Goal: Navigation & Orientation: Find specific page/section

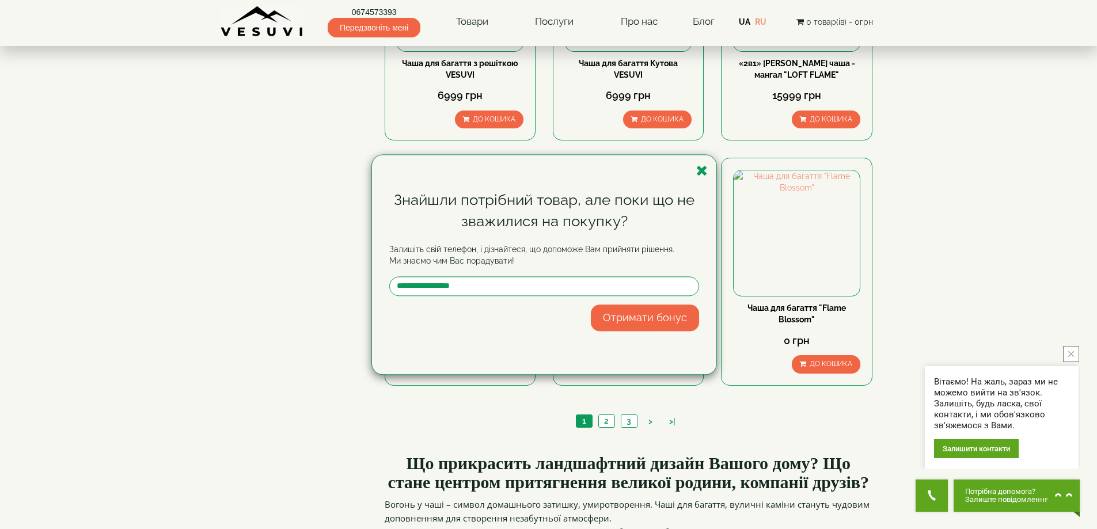
scroll to position [979, 0]
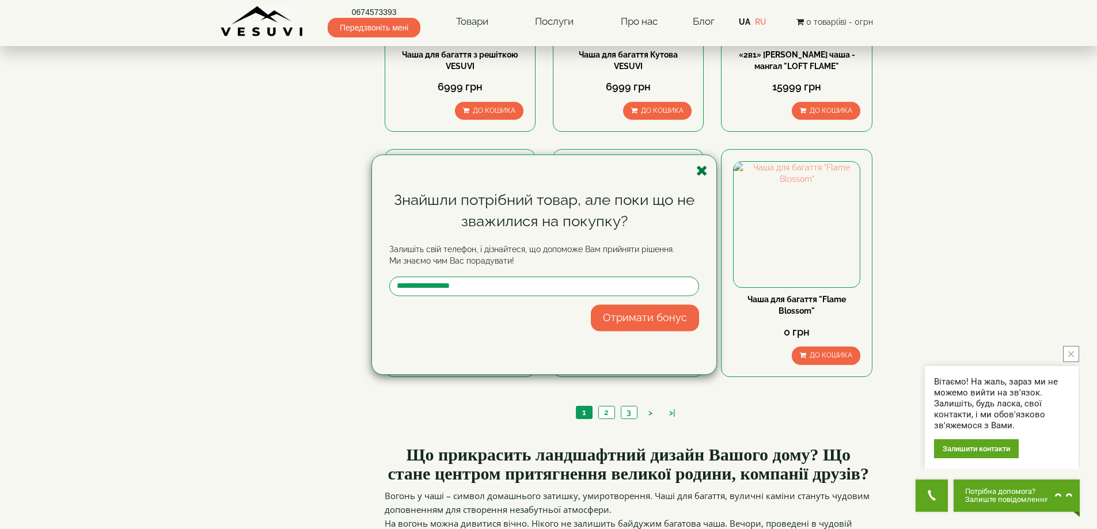
click at [703, 169] on icon "button" at bounding box center [702, 171] width 12 height 14
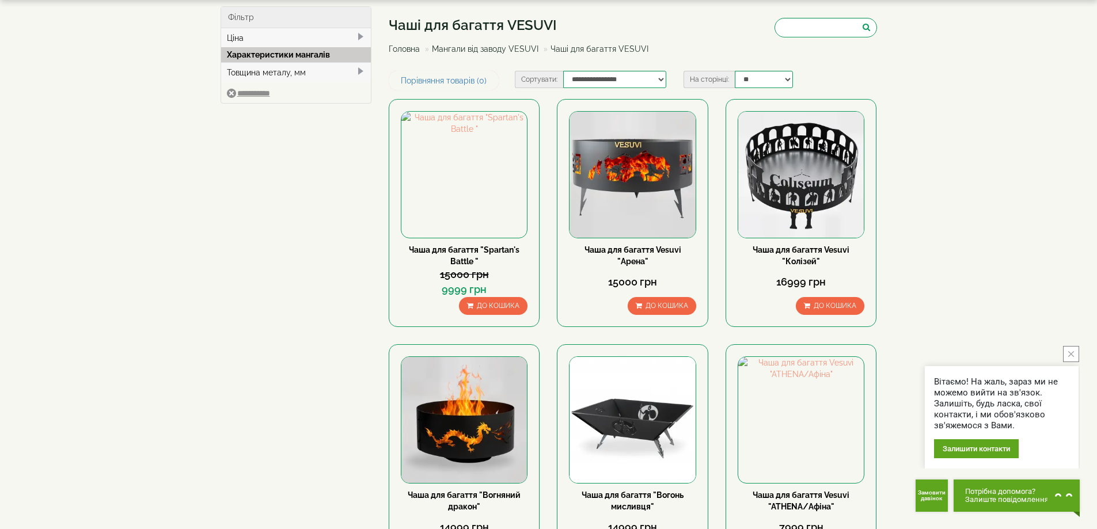
scroll to position [0, 0]
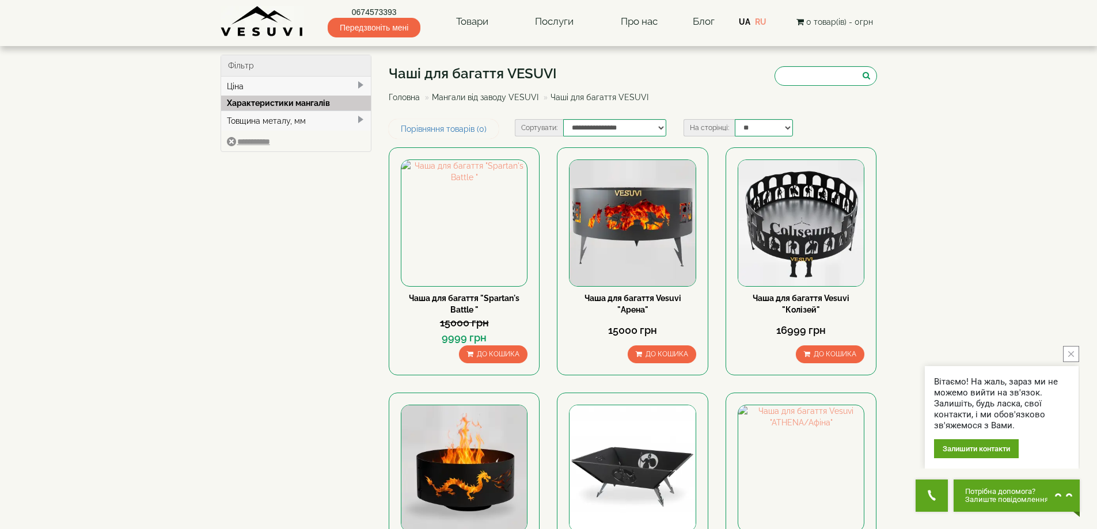
click at [458, 94] on link "Мангали від заводу VESUVI" at bounding box center [485, 97] width 107 height 9
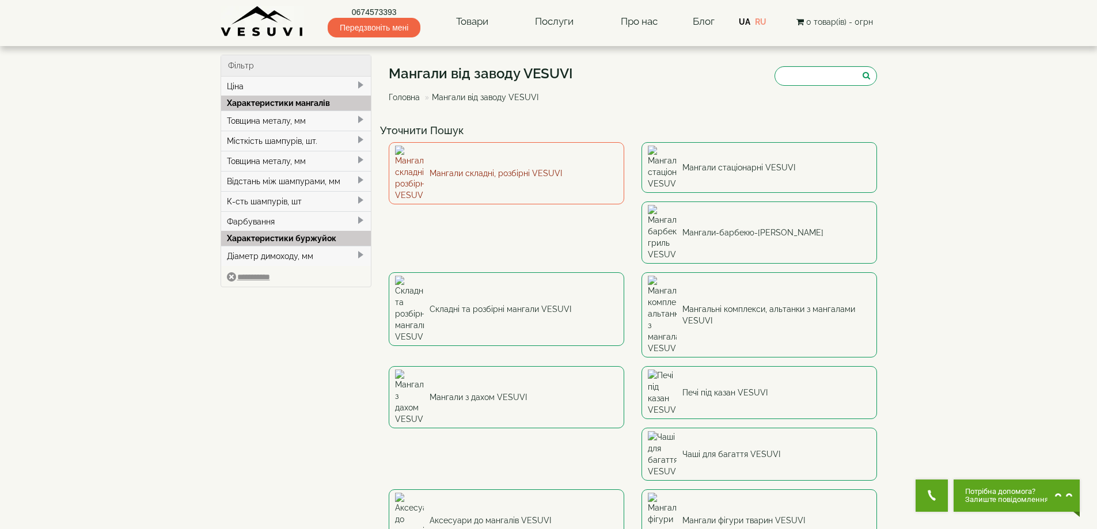
click at [501, 161] on link "Мангали складні, розбірні VESUVI" at bounding box center [507, 173] width 236 height 62
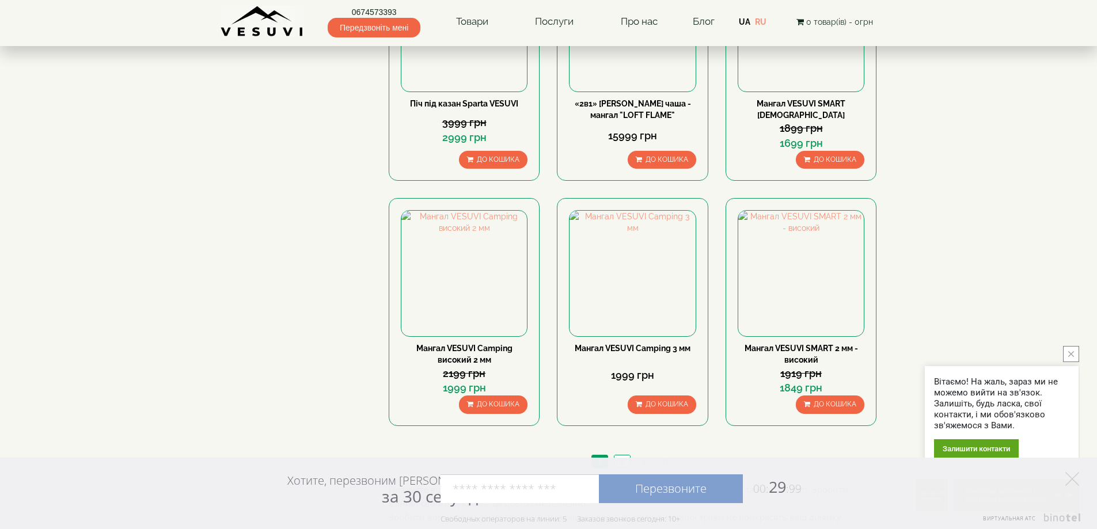
scroll to position [979, 0]
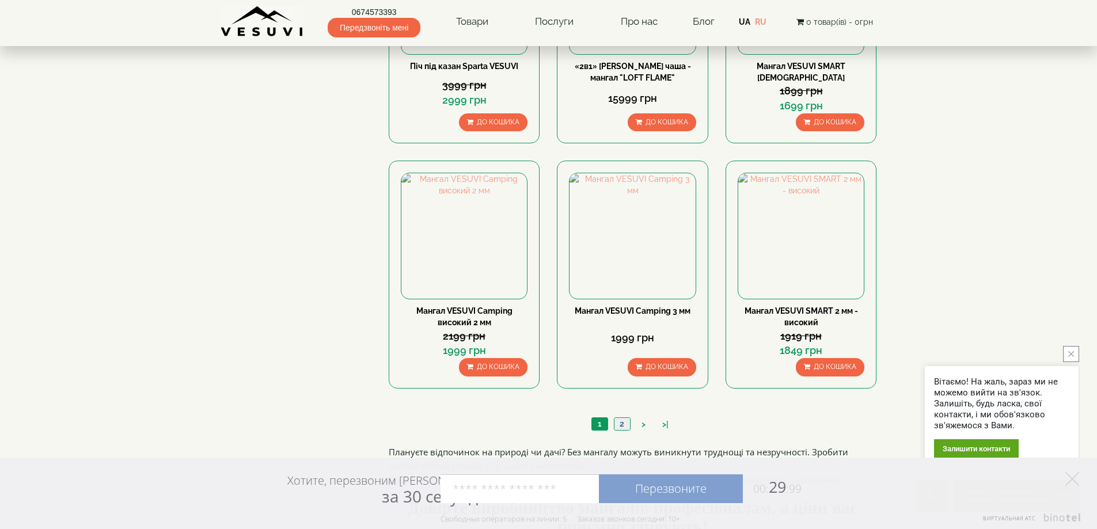
click at [617, 422] on link "2" at bounding box center [622, 424] width 16 height 12
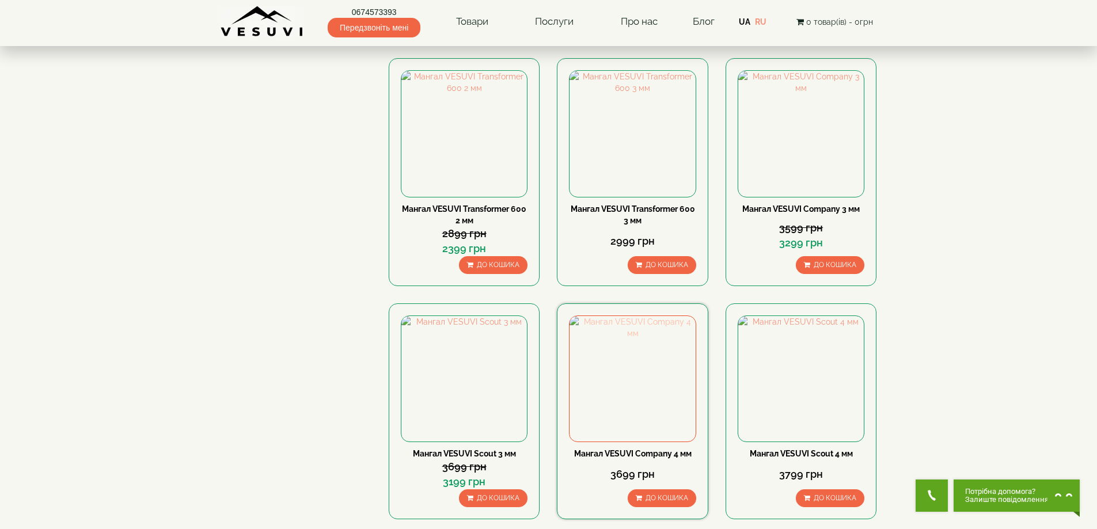
scroll to position [403, 0]
